Goal: Task Accomplishment & Management: Manage account settings

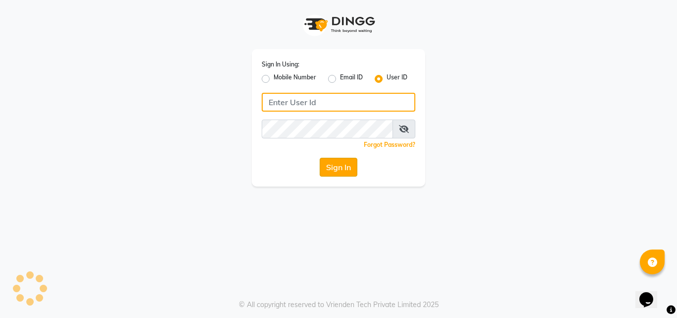
type input "thehairbar"
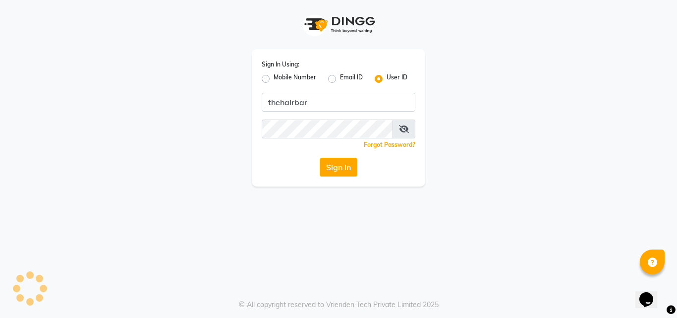
click at [340, 172] on button "Sign In" at bounding box center [339, 167] width 38 height 19
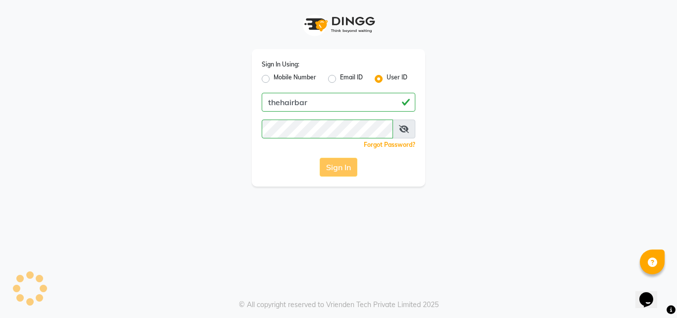
click at [342, 165] on div "Sign In" at bounding box center [339, 167] width 154 height 19
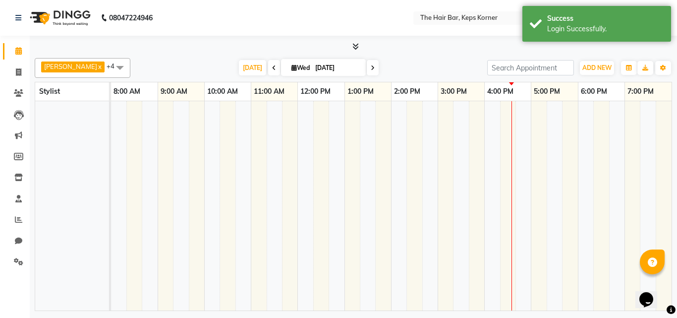
select select "en"
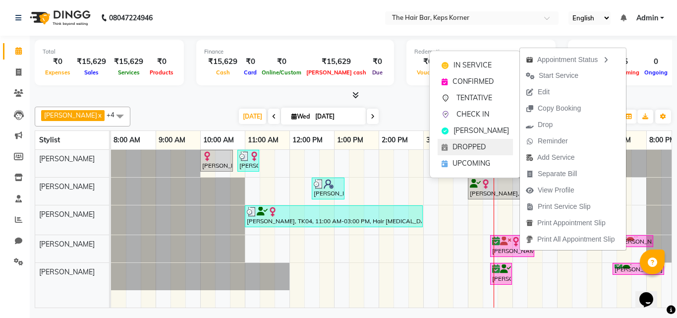
click at [484, 143] on span "DROPPED" at bounding box center [469, 147] width 33 height 10
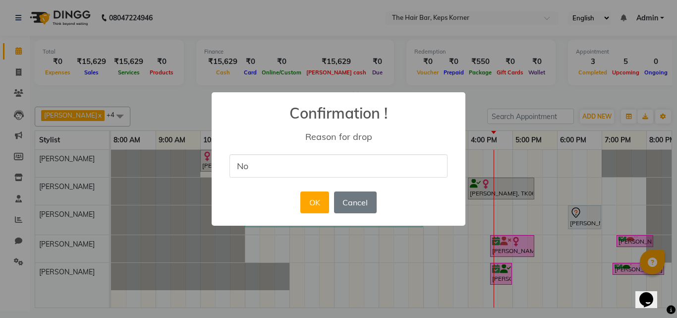
type input "N"
type input "Travelling"
click at [314, 205] on button "OK" at bounding box center [314, 202] width 28 height 22
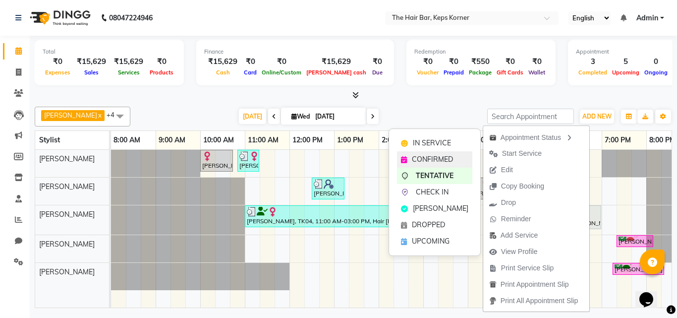
click at [455, 159] on div "CONFIRMED" at bounding box center [434, 159] width 75 height 16
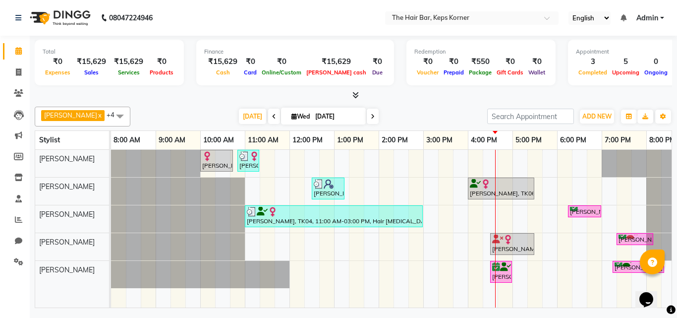
click at [301, 119] on span "Wed" at bounding box center [300, 116] width 23 height 7
select select "10"
select select "2025"
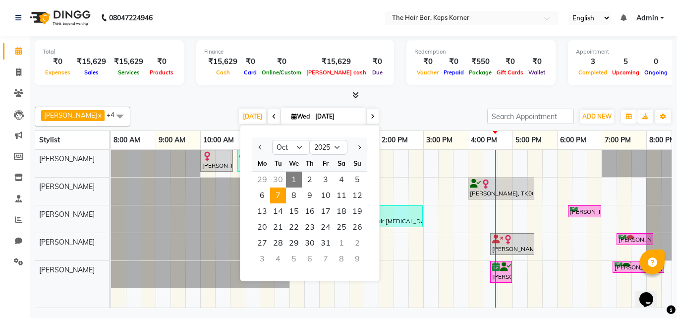
click at [277, 197] on span "7" at bounding box center [278, 195] width 16 height 16
type input "07-10-2025"
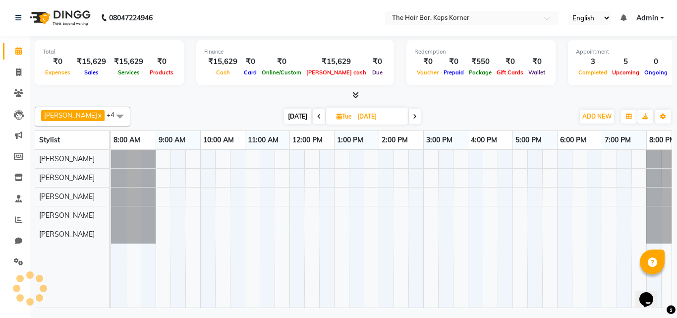
scroll to position [0, 19]
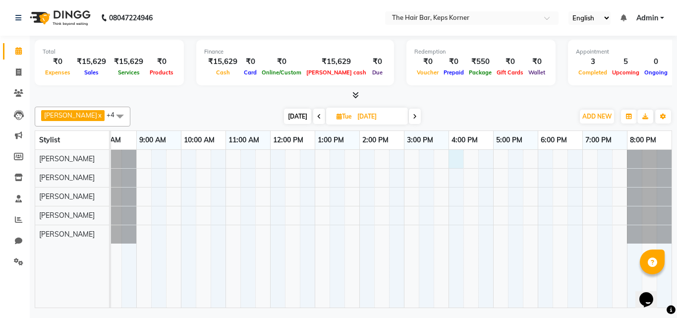
click at [454, 163] on div at bounding box center [382, 229] width 580 height 158
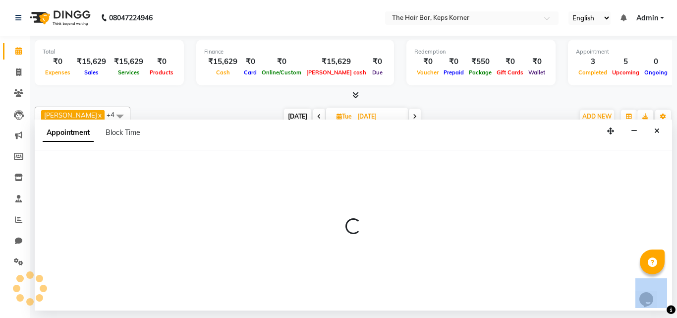
select select "92087"
select select "960"
select select "tentative"
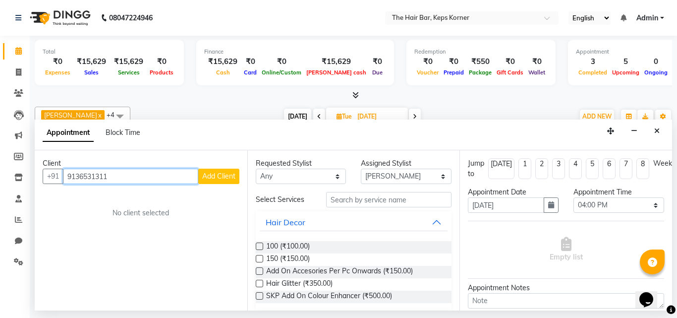
type input "9136531311"
click at [230, 178] on span "Add Client" at bounding box center [218, 175] width 33 height 9
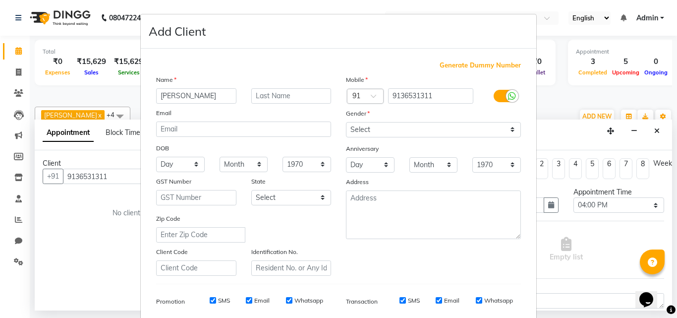
type input "Pia"
type input "Rajda"
click at [364, 130] on select "Select Male Female Other Prefer Not To Say" at bounding box center [433, 129] width 175 height 15
select select "female"
click at [346, 122] on select "Select Male Female Other Prefer Not To Say" at bounding box center [433, 129] width 175 height 15
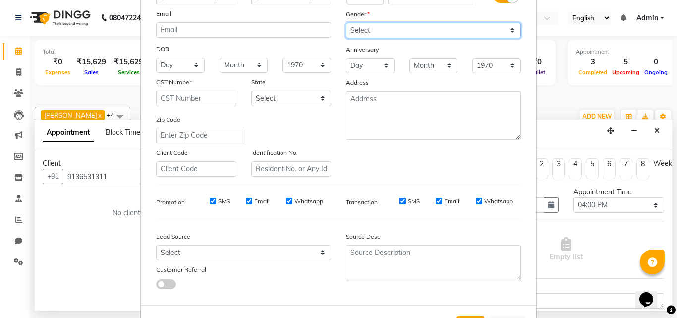
scroll to position [140, 0]
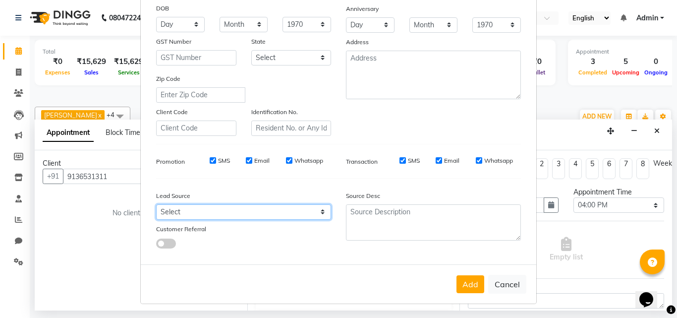
click at [301, 209] on select "Select Walk-in Referral Internet Friend Word of Mouth Advertisement Facebook Ju…" at bounding box center [243, 211] width 175 height 15
select select "57323"
click at [156, 204] on select "Select Walk-in Referral Internet Friend Word of Mouth Advertisement Facebook Ju…" at bounding box center [243, 211] width 175 height 15
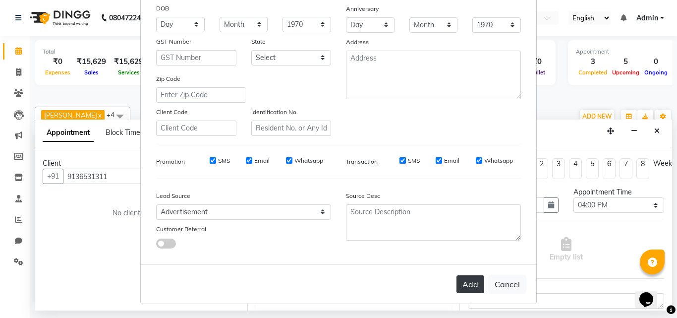
click at [465, 283] on button "Add" at bounding box center [470, 284] width 28 height 18
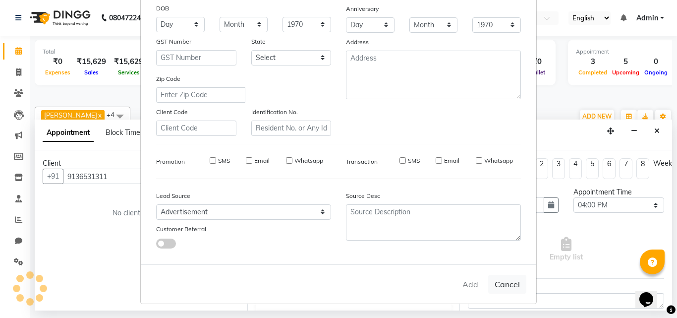
select select
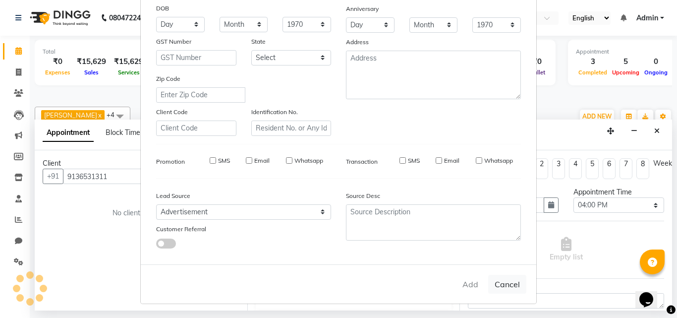
select select
checkbox input "false"
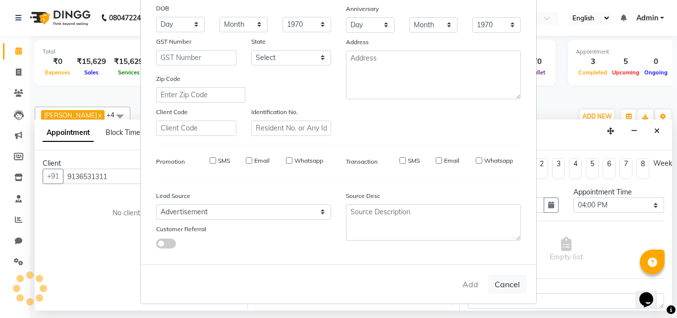
checkbox input "false"
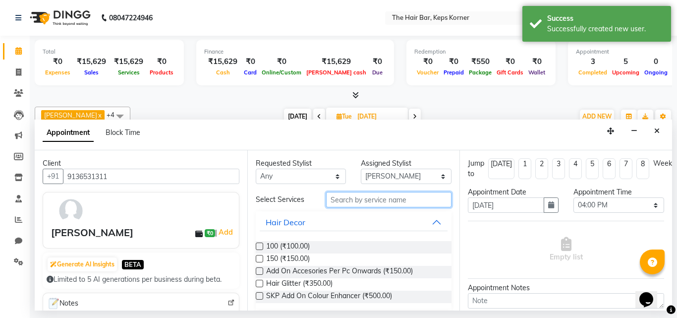
click at [359, 199] on input "text" at bounding box center [389, 199] width 126 height 15
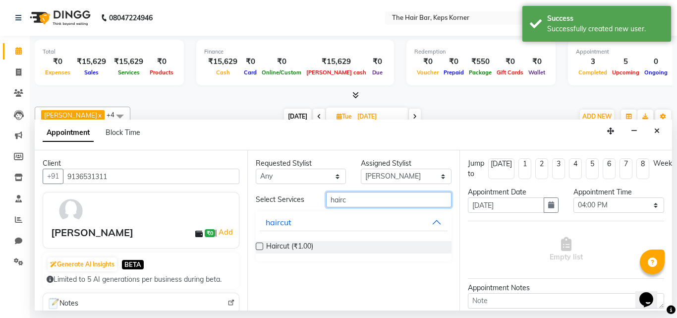
type input "hairc"
click at [261, 245] on label at bounding box center [259, 245] width 7 height 7
click at [261, 245] on input "checkbox" at bounding box center [259, 247] width 6 height 6
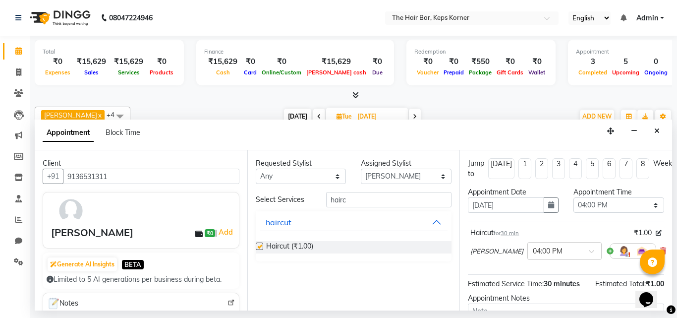
checkbox input "false"
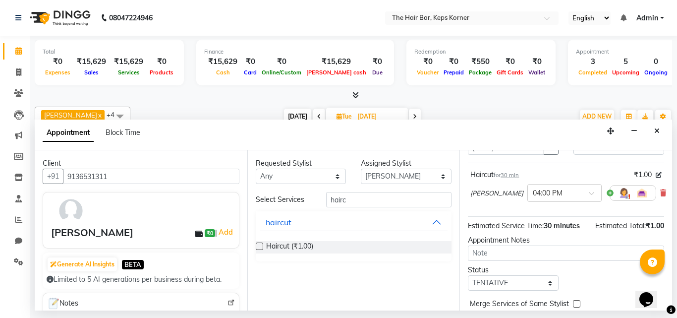
scroll to position [108, 0]
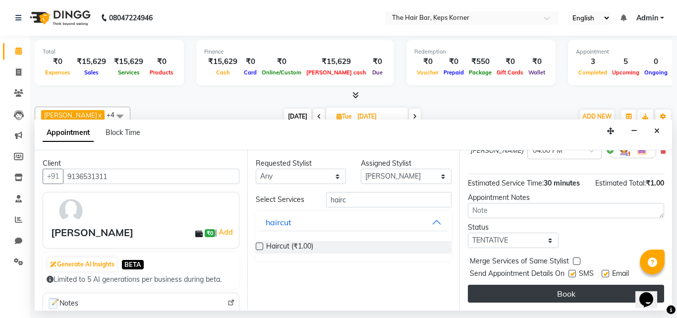
click at [556, 285] on button "Book" at bounding box center [566, 294] width 196 height 18
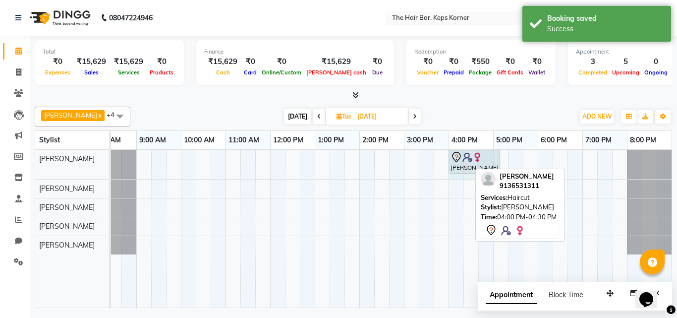
drag, startPoint x: 468, startPoint y: 162, endPoint x: 495, endPoint y: 161, distance: 26.3
click at [92, 161] on div "Pia Rajda, 04:00 PM-04:30 PM, Haircut Pia Rajda, 04:00 PM-04:30 PM, Haircut" at bounding box center [92, 164] width 0 height 29
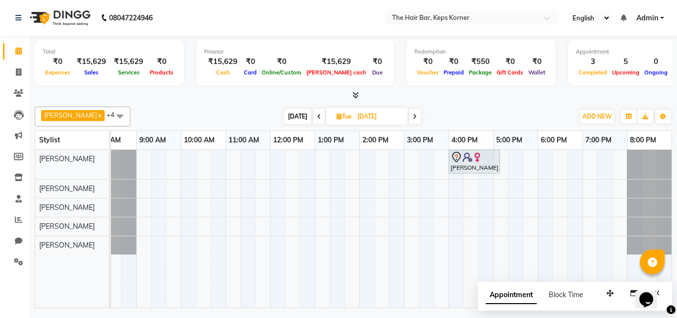
click at [383, 187] on div "Pia Rajda, 04:00 PM-05:10 PM, Haircut" at bounding box center [382, 229] width 580 height 158
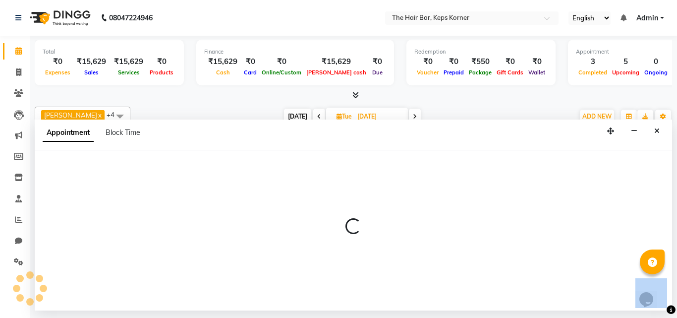
click at [383, 187] on div at bounding box center [353, 230] width 637 height 160
select select "92089"
select select "tentative"
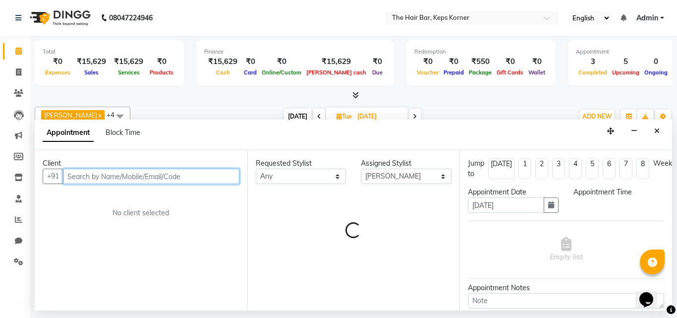
select select "855"
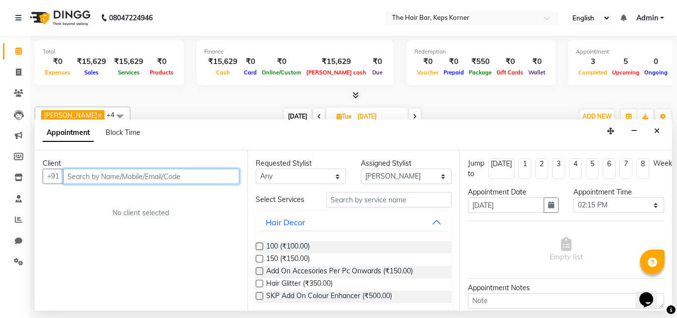
click at [199, 178] on input "text" at bounding box center [151, 176] width 176 height 15
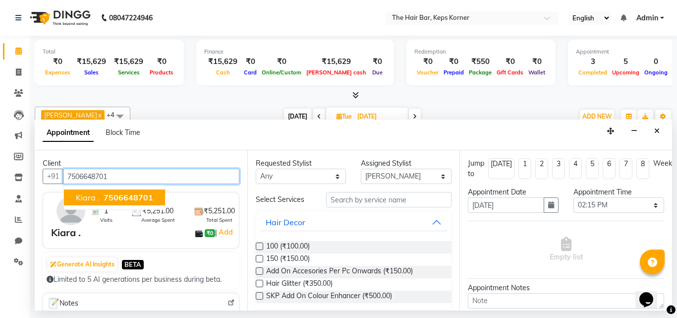
click at [139, 192] on span "7506648701" at bounding box center [129, 197] width 50 height 10
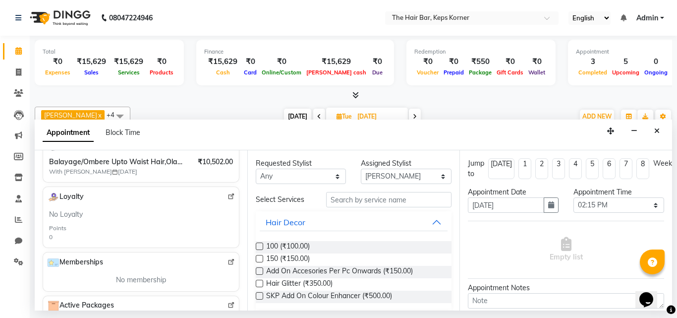
scroll to position [0, 0]
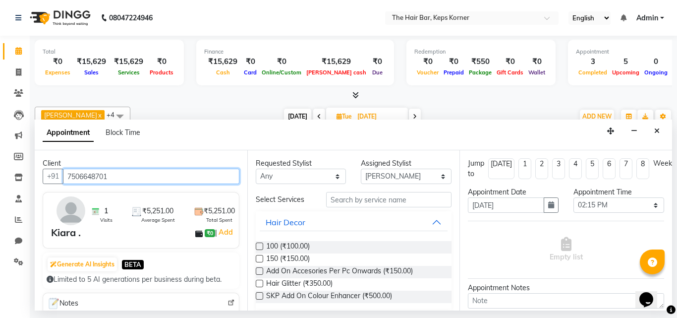
type input "7506648701"
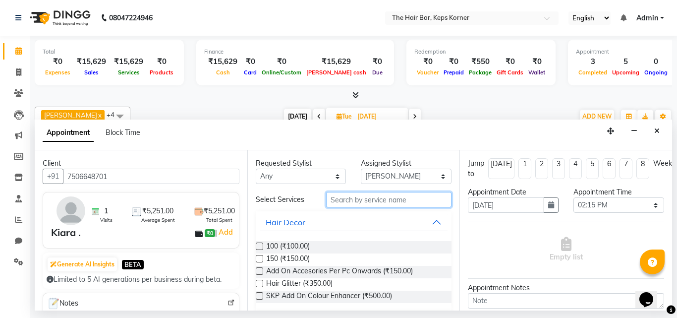
click at [346, 201] on input "text" at bounding box center [389, 199] width 126 height 15
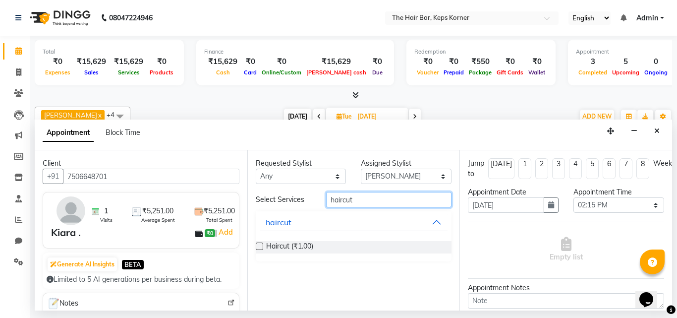
type input "haircut"
click at [259, 246] on label at bounding box center [259, 245] width 7 height 7
click at [259, 246] on input "checkbox" at bounding box center [259, 247] width 6 height 6
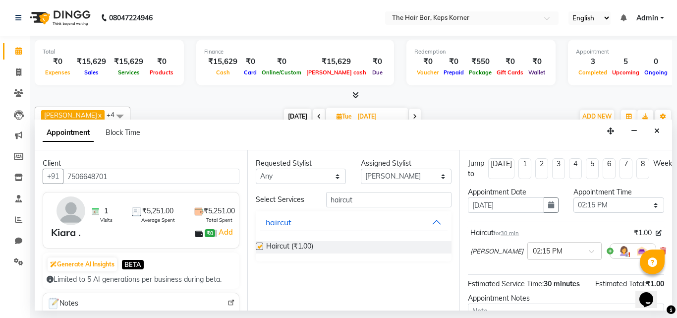
checkbox input "false"
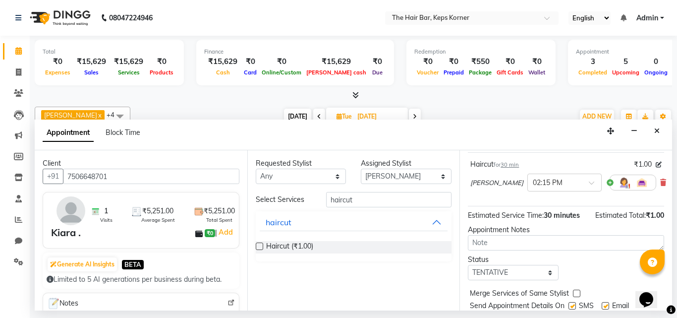
scroll to position [110, 0]
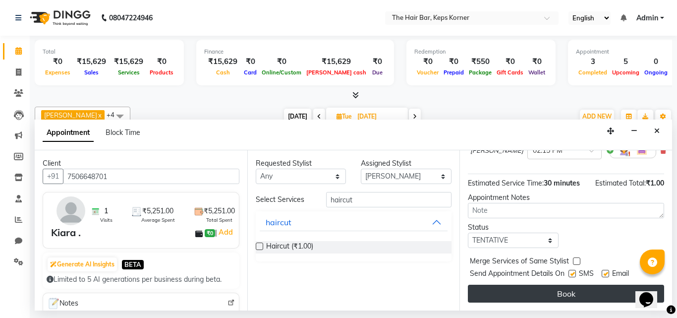
click at [551, 285] on button "Book" at bounding box center [566, 294] width 196 height 18
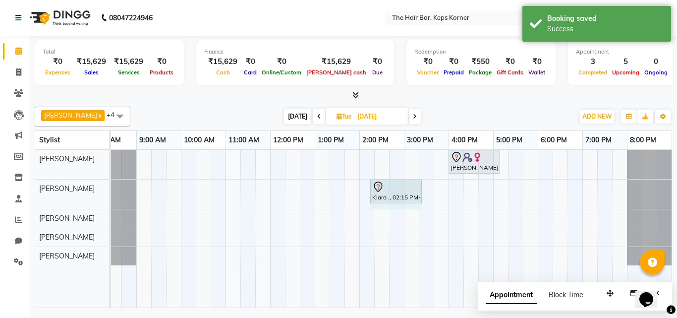
drag, startPoint x: 391, startPoint y: 188, endPoint x: 419, endPoint y: 189, distance: 28.3
click at [92, 189] on div "Kiara ., 02:15 PM-02:45 PM, Haircut Kiara ., 02:15 PM-02:45 PM, Haircut" at bounding box center [92, 193] width 0 height 29
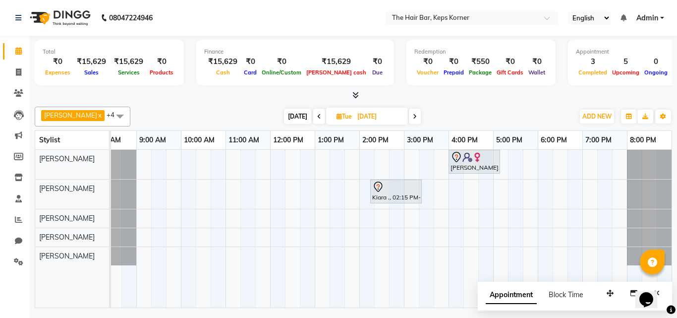
click at [293, 116] on span "[DATE]" at bounding box center [297, 116] width 27 height 15
type input "[DATE]"
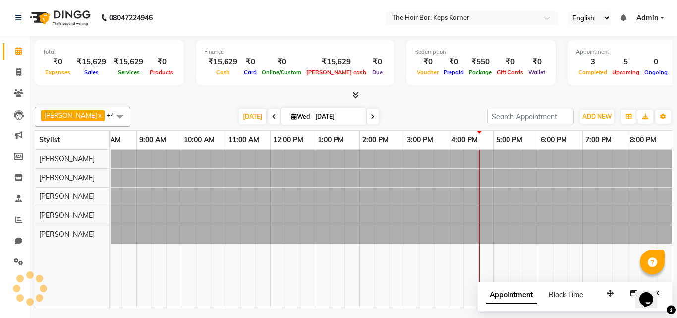
scroll to position [0, 19]
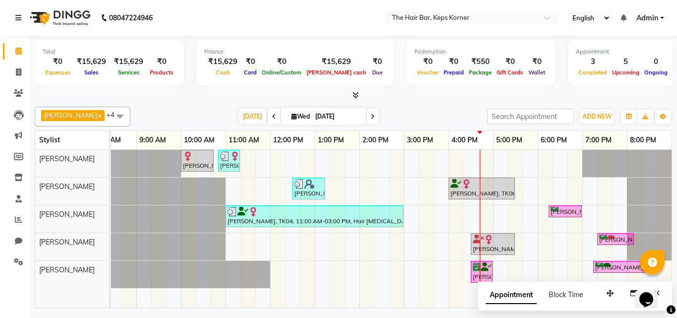
click at [421, 106] on div "Tausif Shaikh x Sohail Idrisi x Mayola Dcosta x Raza Qureshi x Siddhesh Maheshk…" at bounding box center [353, 205] width 637 height 205
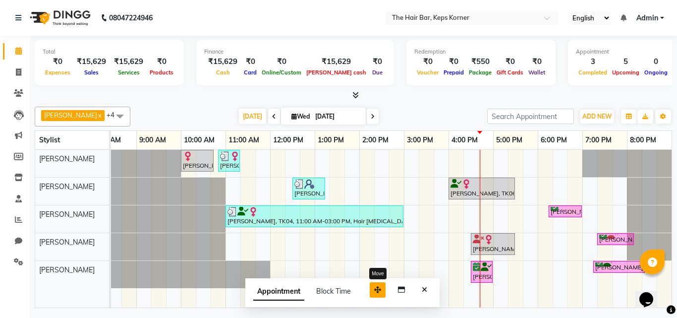
drag, startPoint x: 608, startPoint y: 292, endPoint x: 393, endPoint y: 291, distance: 215.1
click at [376, 288] on icon "button" at bounding box center [377, 289] width 7 height 7
click at [429, 288] on button "Close" at bounding box center [424, 289] width 14 height 15
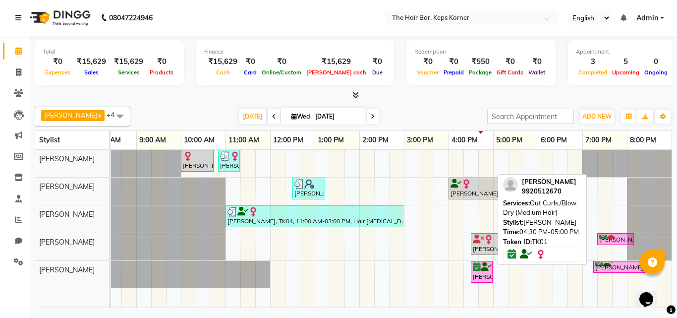
click at [479, 272] on div "[PERSON_NAME], TK01, 04:30 PM-05:00 PM, Out Curls /Blow Dry (Medium Hair)" at bounding box center [482, 271] width 20 height 19
select select "6"
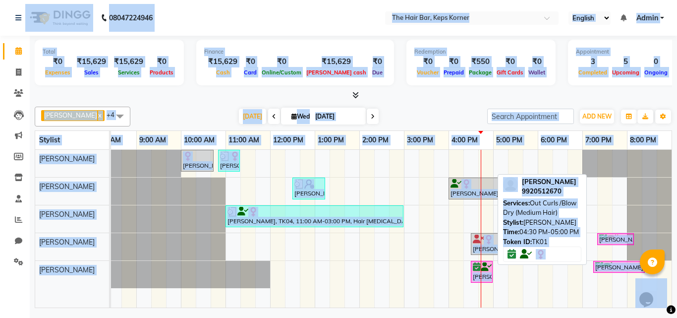
click at [479, 272] on div "[PERSON_NAME], TK01, 04:30 PM-05:00 PM, Out Curls /Blow Dry (Medium Hair)" at bounding box center [482, 271] width 20 height 19
select select "6"
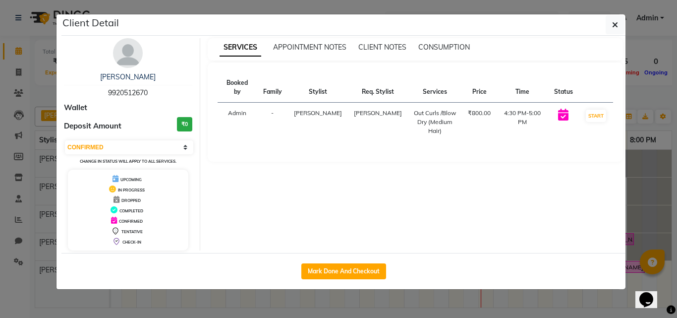
click at [595, 289] on ngb-modal-window "Client Detail Shonali Gheewala 9920512670 Wallet Deposit Amount ₹0 Select IN SE…" at bounding box center [338, 159] width 677 height 318
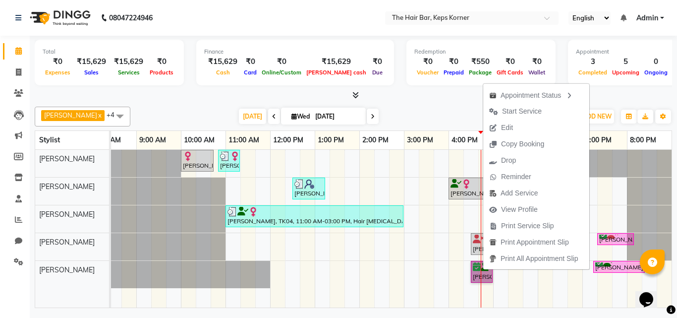
click at [421, 261] on div "[PERSON_NAME], TK05, 10:00 AM-10:45 AM, Hair Wash Classic And Blast Dry [PERSON…" at bounding box center [382, 229] width 580 height 158
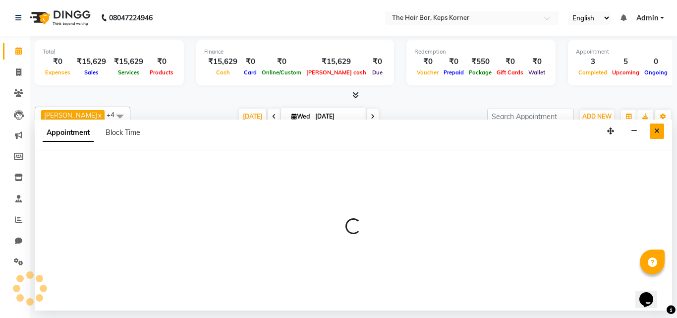
select select "92085"
select select "915"
select select "tentative"
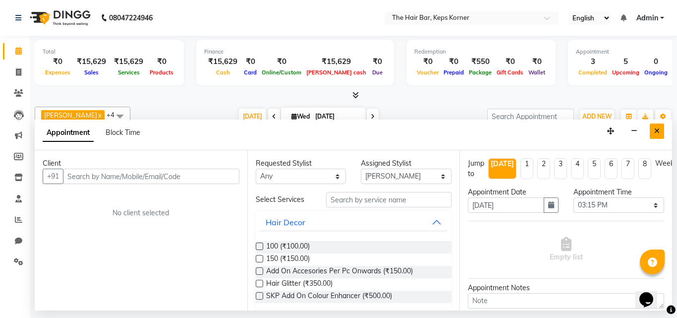
click at [654, 131] on icon "Close" at bounding box center [656, 130] width 5 height 7
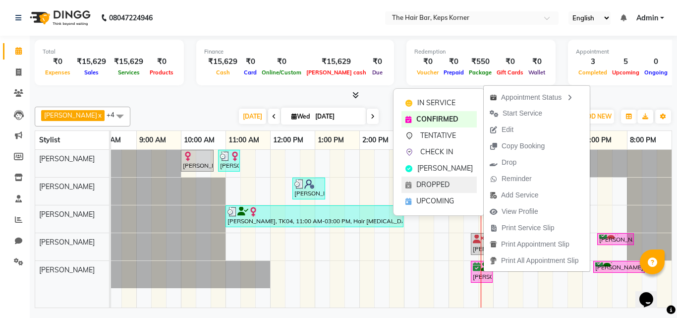
click at [436, 180] on span "DROPPED" at bounding box center [432, 184] width 33 height 10
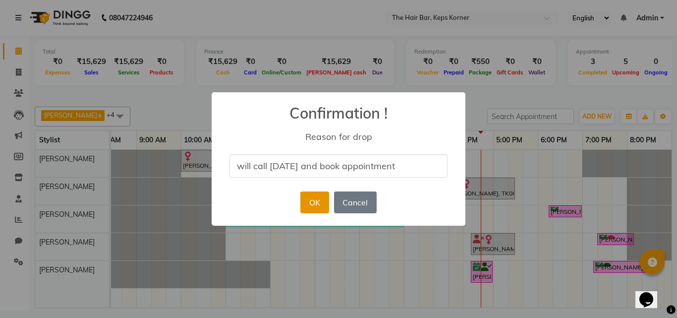
type input "will call tomorrow and book appointment"
click at [321, 198] on button "OK" at bounding box center [314, 202] width 28 height 22
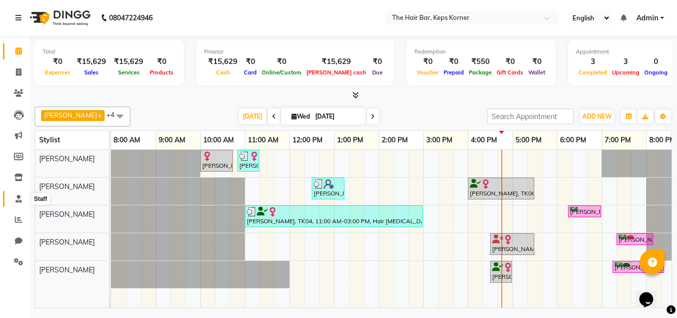
click at [19, 195] on icon at bounding box center [18, 198] width 6 height 7
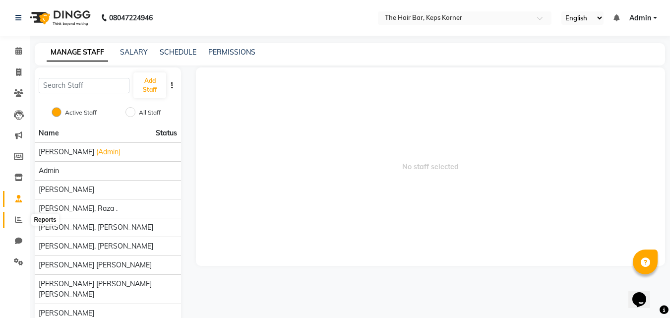
click at [24, 216] on span at bounding box center [18, 219] width 17 height 11
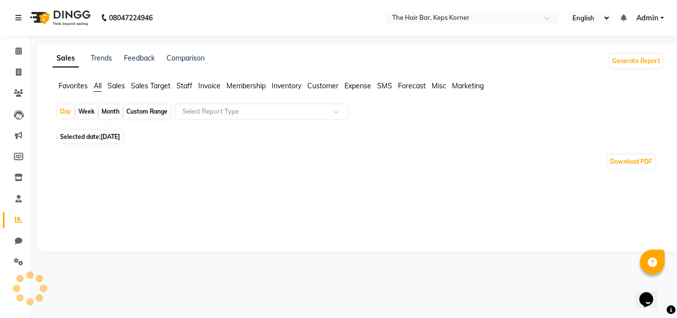
click at [183, 83] on span "Staff" at bounding box center [184, 85] width 16 height 9
click at [318, 114] on input "text" at bounding box center [251, 112] width 143 height 10
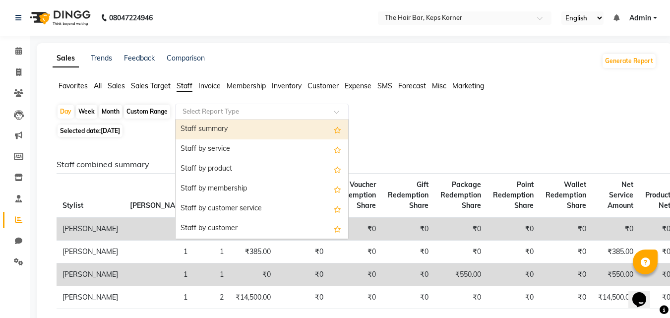
click at [434, 105] on div "Day Week Month Custom Range Select Report Type Staff summary Staff by service S…" at bounding box center [355, 113] width 596 height 18
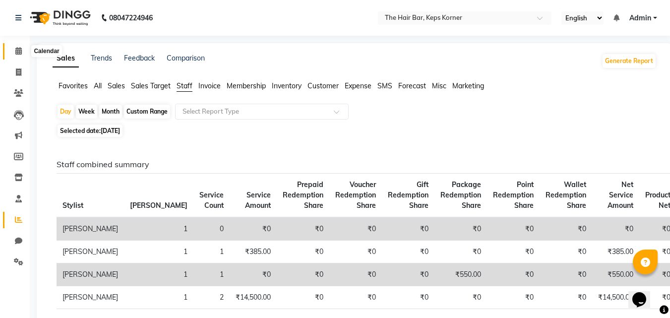
click at [18, 52] on icon at bounding box center [18, 50] width 6 height 7
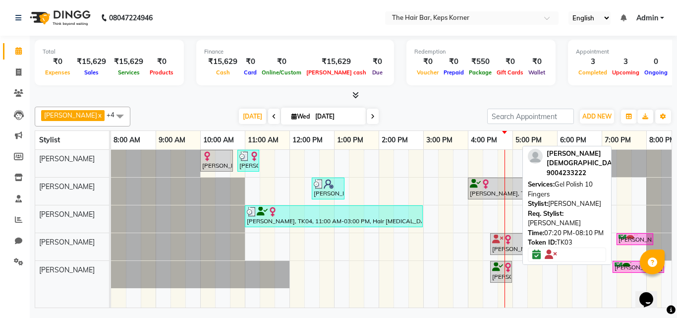
click at [625, 241] on div "[PERSON_NAME] Bharadwada, TK03, 07:20 PM-08:10 PM, Gel Polish 10 Fingers" at bounding box center [635, 238] width 35 height 9
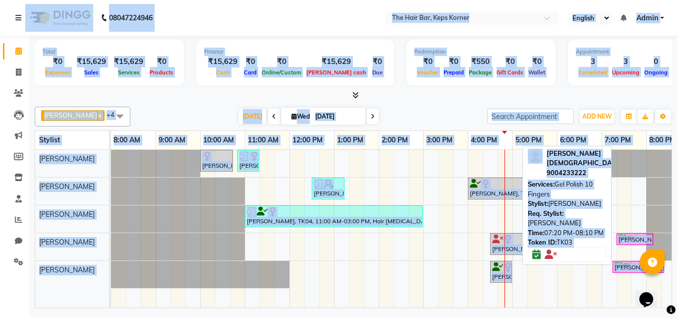
click at [625, 241] on div "[PERSON_NAME] Bharadwada, TK03, 07:20 PM-08:10 PM, Gel Polish 10 Fingers" at bounding box center [635, 238] width 35 height 9
select select "6"
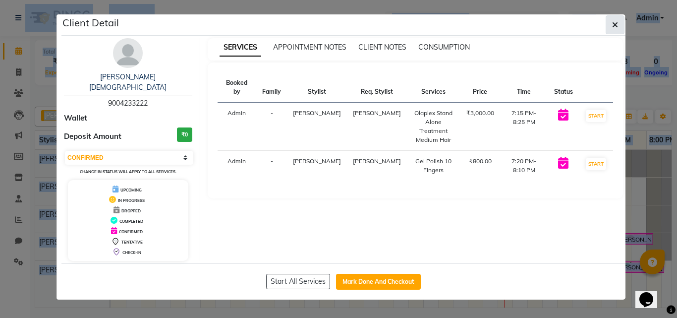
click at [610, 26] on button "button" at bounding box center [615, 24] width 19 height 19
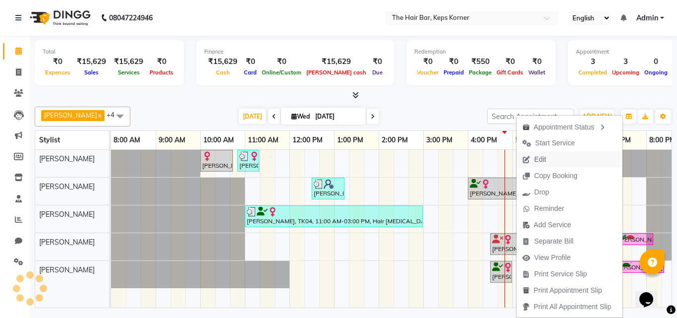
click at [552, 158] on button "Edit" at bounding box center [569, 159] width 106 height 16
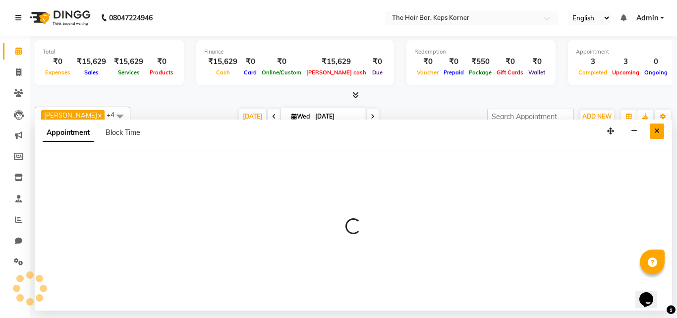
click at [662, 131] on button "Close" at bounding box center [657, 130] width 14 height 15
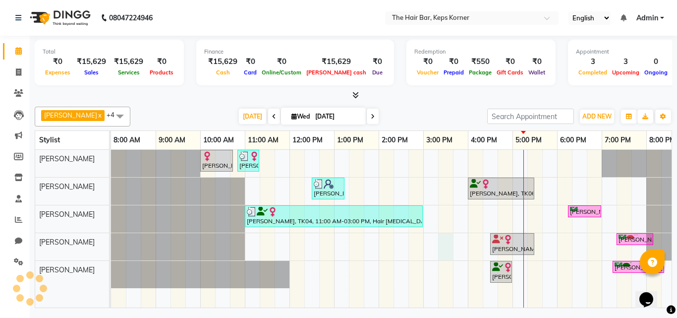
click at [446, 244] on div "[PERSON_NAME], TK05, 10:00 AM-10:45 AM, Hair Wash Classic And Blast Dry [PERSON…" at bounding box center [401, 229] width 580 height 158
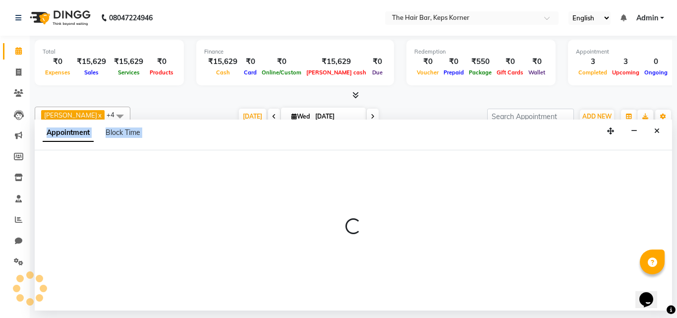
select select "92090"
select select "tentative"
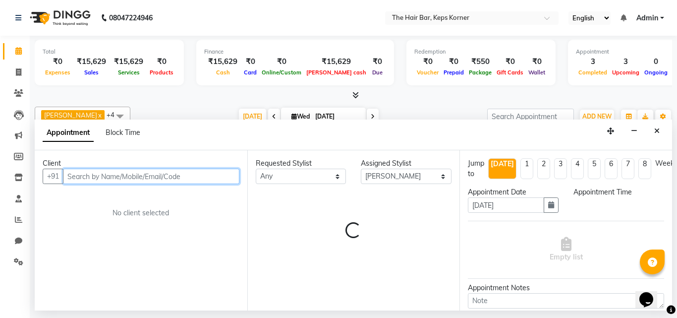
select select "915"
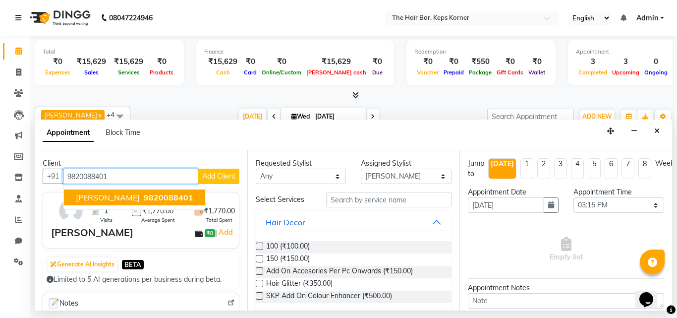
click at [153, 198] on span "9820088401" at bounding box center [169, 197] width 50 height 10
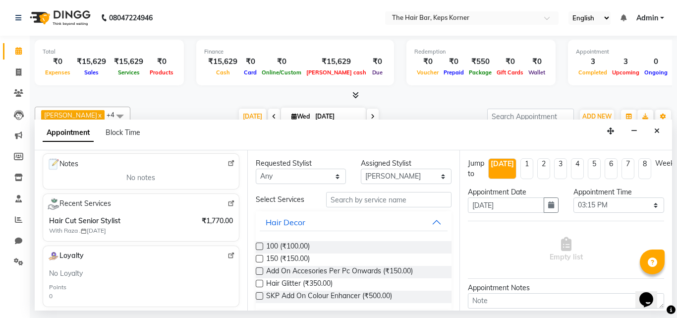
scroll to position [149, 0]
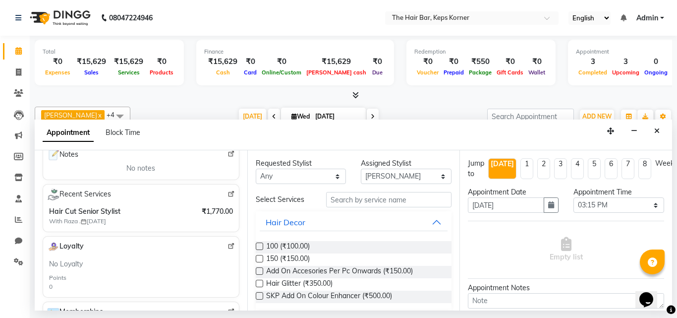
type input "9820088401"
click at [381, 198] on input "text" at bounding box center [389, 199] width 126 height 15
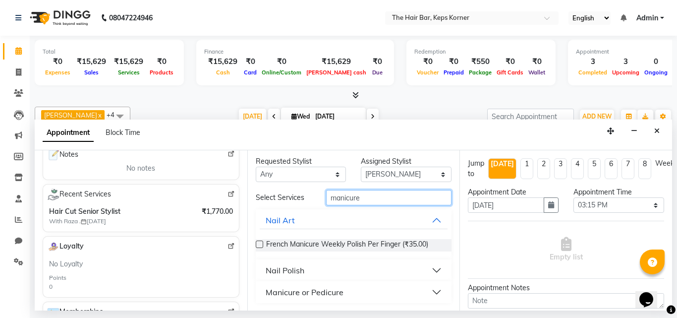
scroll to position [2, 0]
type input "manicure"
click at [432, 287] on button "Manicure or Pedicure" at bounding box center [354, 292] width 188 height 18
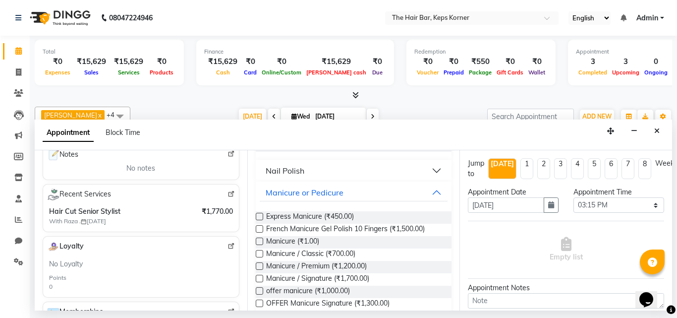
click at [259, 253] on label at bounding box center [259, 253] width 7 height 7
click at [259, 253] on input "checkbox" at bounding box center [259, 254] width 6 height 6
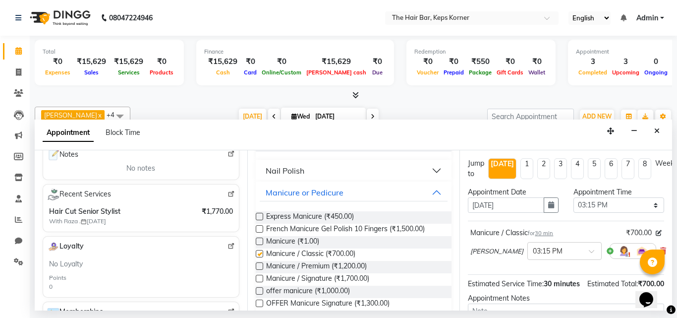
checkbox input "false"
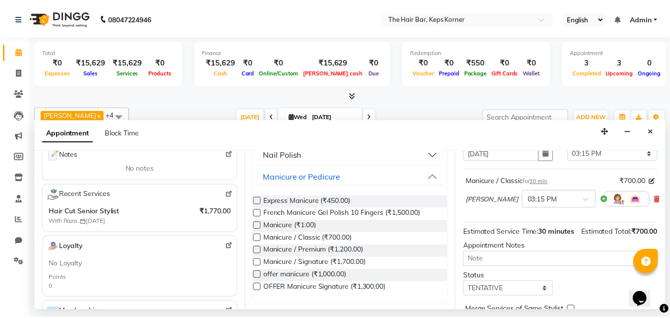
scroll to position [120, 0]
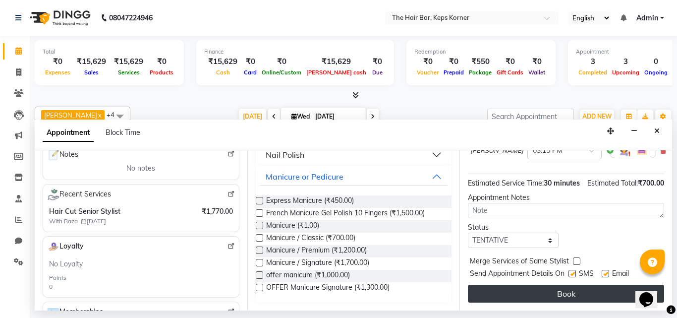
click at [551, 285] on button "Book" at bounding box center [566, 294] width 196 height 18
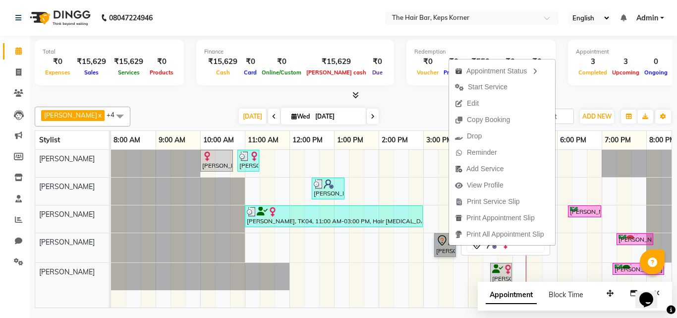
click at [442, 250] on link "[PERSON_NAME], TK10, 03:15 PM-03:45 PM, Manicure / Classic" at bounding box center [445, 245] width 22 height 24
select select "7"
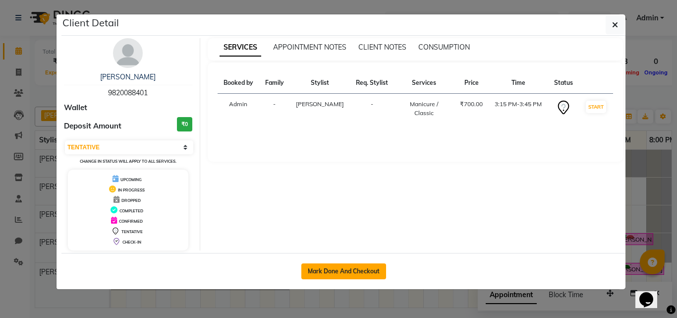
click at [334, 269] on button "Mark Done And Checkout" at bounding box center [343, 271] width 85 height 16
select select "service"
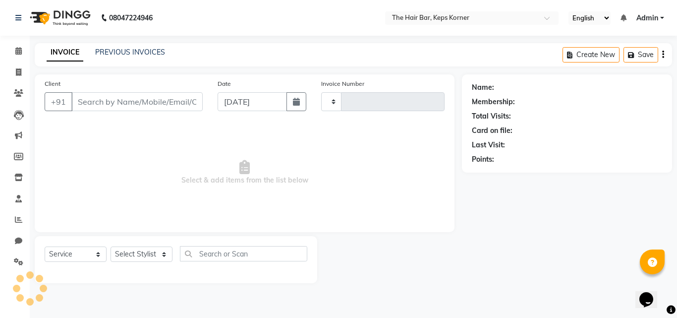
type input "1612"
select select "8992"
type input "9820088401"
select select "92090"
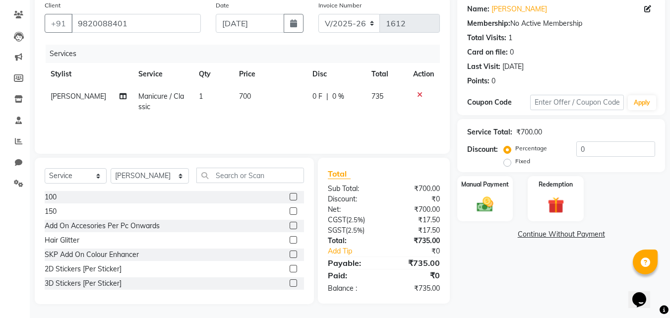
scroll to position [79, 0]
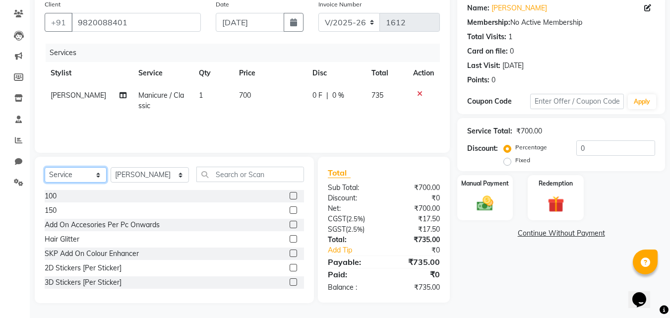
click at [77, 173] on select "Select Service Product Membership Package Voucher Prepaid Gift Card" at bounding box center [76, 174] width 62 height 15
click at [45, 168] on select "Select Service Product Membership Package Voucher Prepaid Gift Card" at bounding box center [76, 174] width 62 height 15
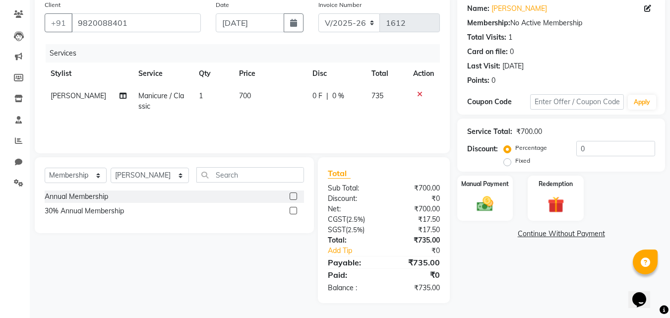
click at [296, 211] on label at bounding box center [292, 210] width 7 height 7
click at [296, 211] on input "checkbox" at bounding box center [292, 211] width 6 height 6
select select "select"
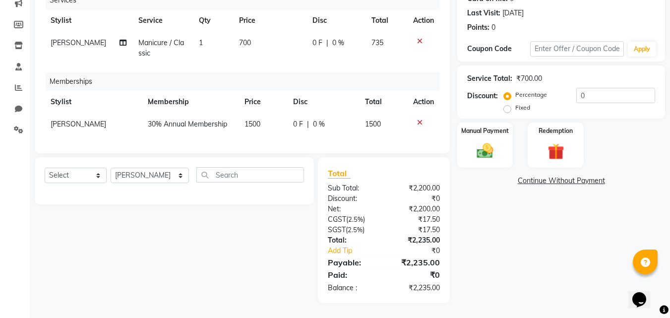
scroll to position [139, 0]
click at [249, 119] on span "1500" at bounding box center [252, 123] width 16 height 9
select select "92090"
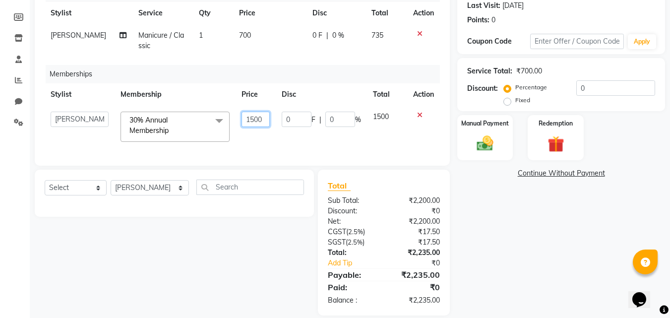
click at [249, 115] on input "1500" at bounding box center [255, 119] width 28 height 15
type input "00"
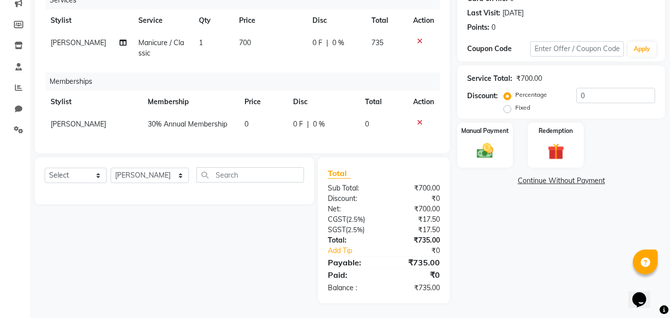
click at [302, 148] on div "Client [PHONE_NUMBER] Date [DATE] Invoice Number V/2025 V/[PHONE_NUMBER] Servic…" at bounding box center [242, 48] width 415 height 211
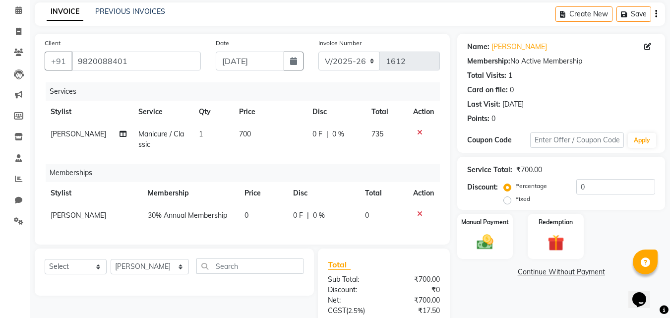
scroll to position [40, 0]
click at [492, 229] on div "Manual Payment" at bounding box center [485, 236] width 58 height 47
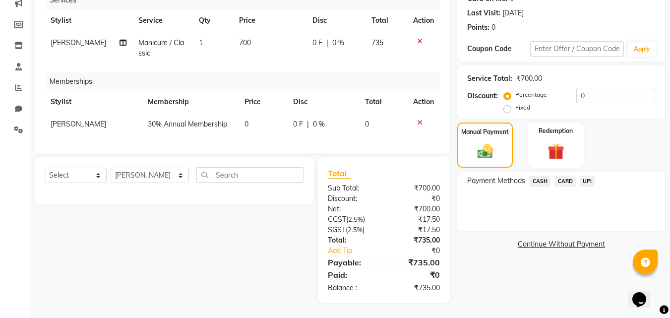
scroll to position [139, 0]
click at [564, 175] on span "CARD" at bounding box center [564, 180] width 21 height 11
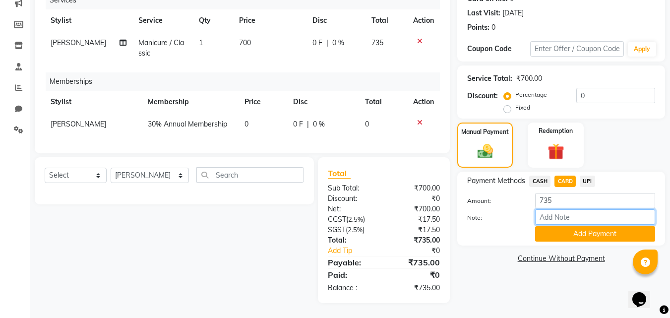
click at [571, 209] on input "Note:" at bounding box center [595, 216] width 120 height 15
type input "Visa 5970"
click at [590, 226] on button "Add Payment" at bounding box center [595, 233] width 120 height 15
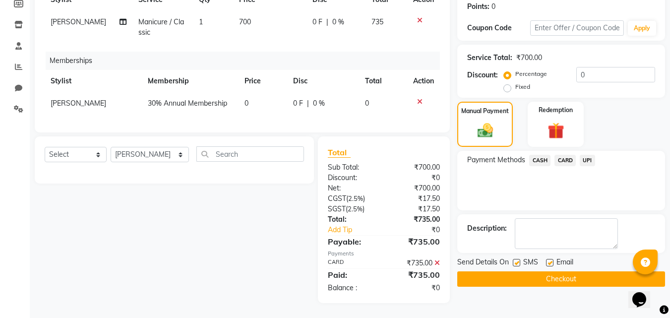
scroll to position [160, 0]
click at [577, 271] on button "Checkout" at bounding box center [561, 278] width 208 height 15
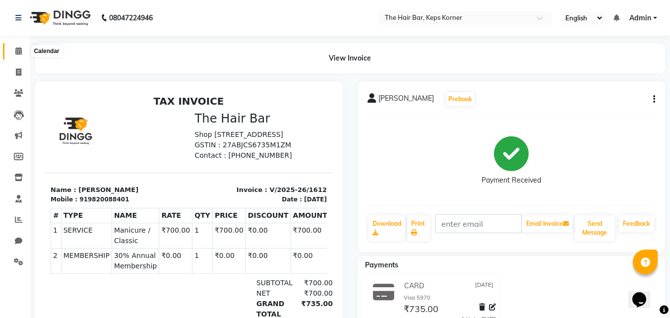
click at [22, 51] on icon at bounding box center [18, 50] width 6 height 7
